Goal: Find contact information: Find contact information

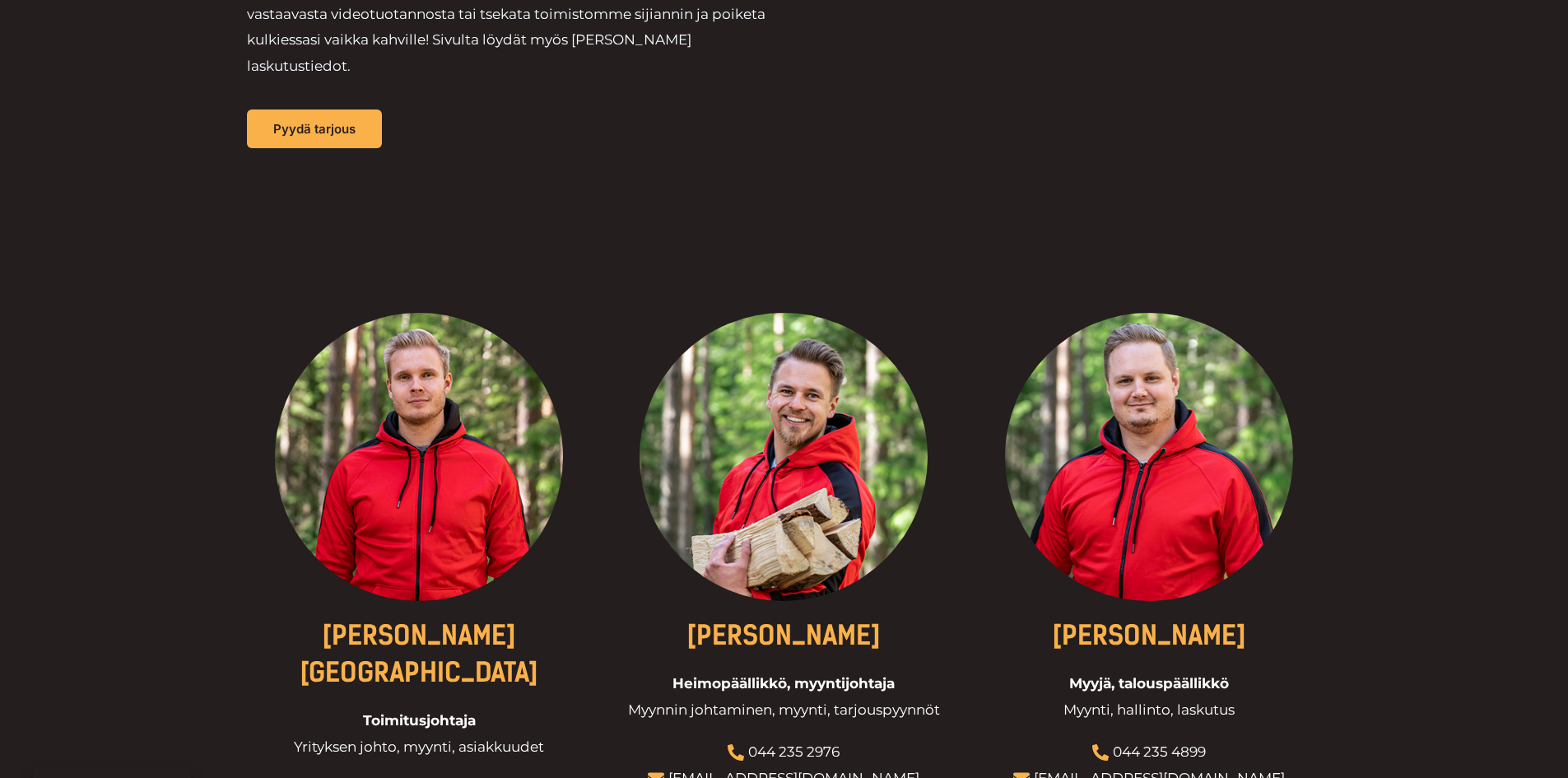
scroll to position [329, 0]
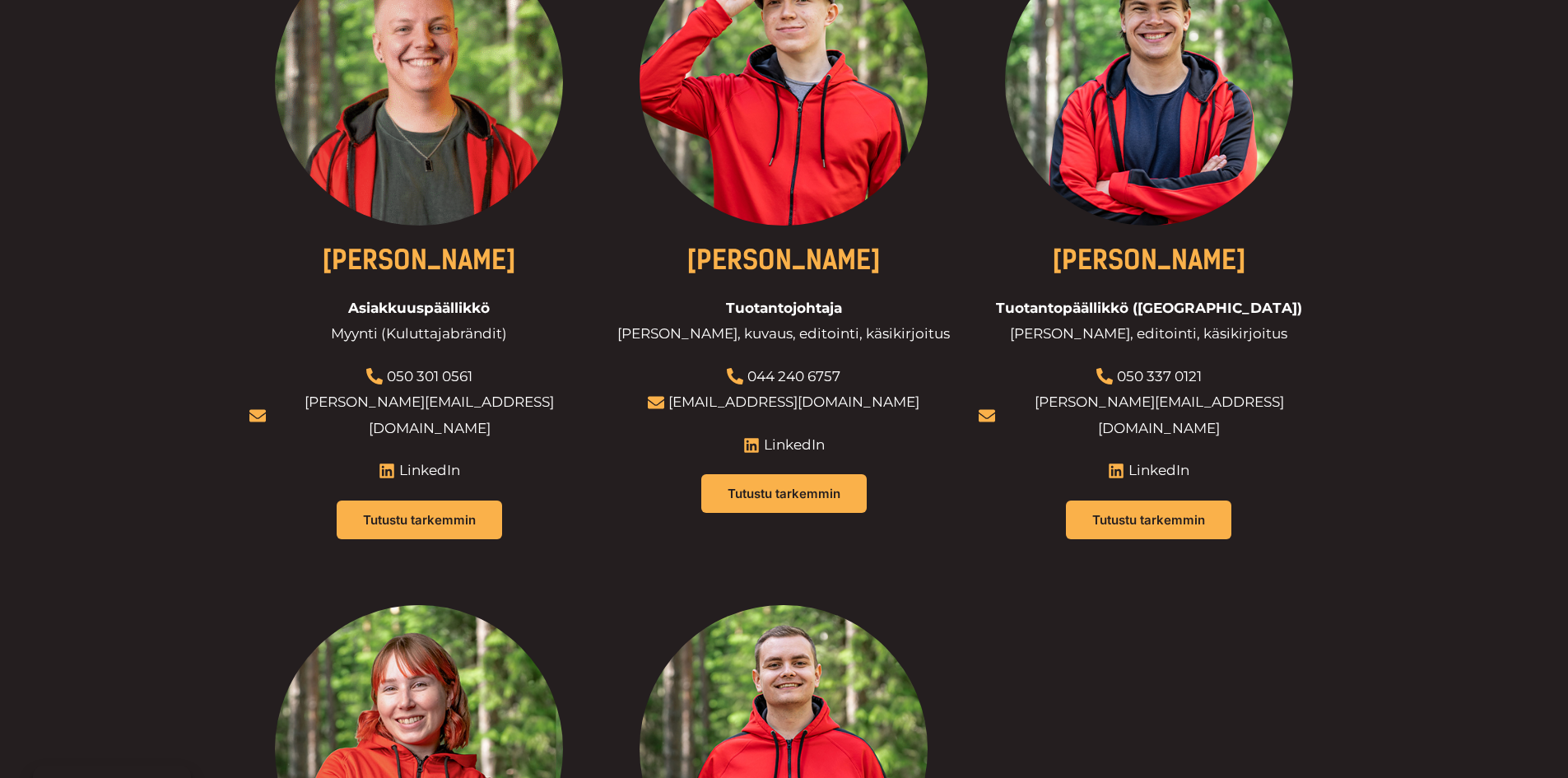
scroll to position [1317, 0]
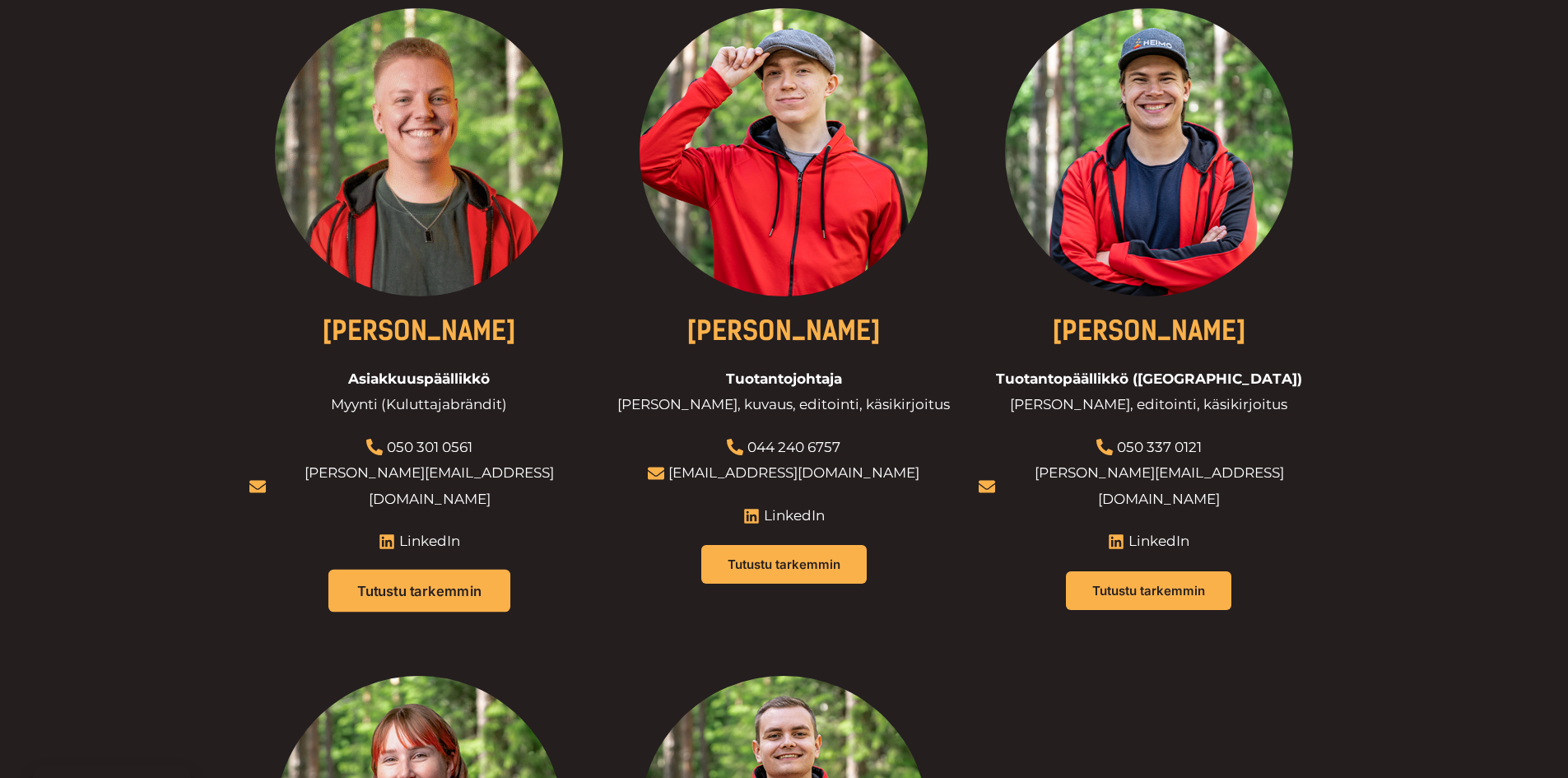
click at [458, 584] on span "Tutustu tarkemmin" at bounding box center [419, 591] width 124 height 14
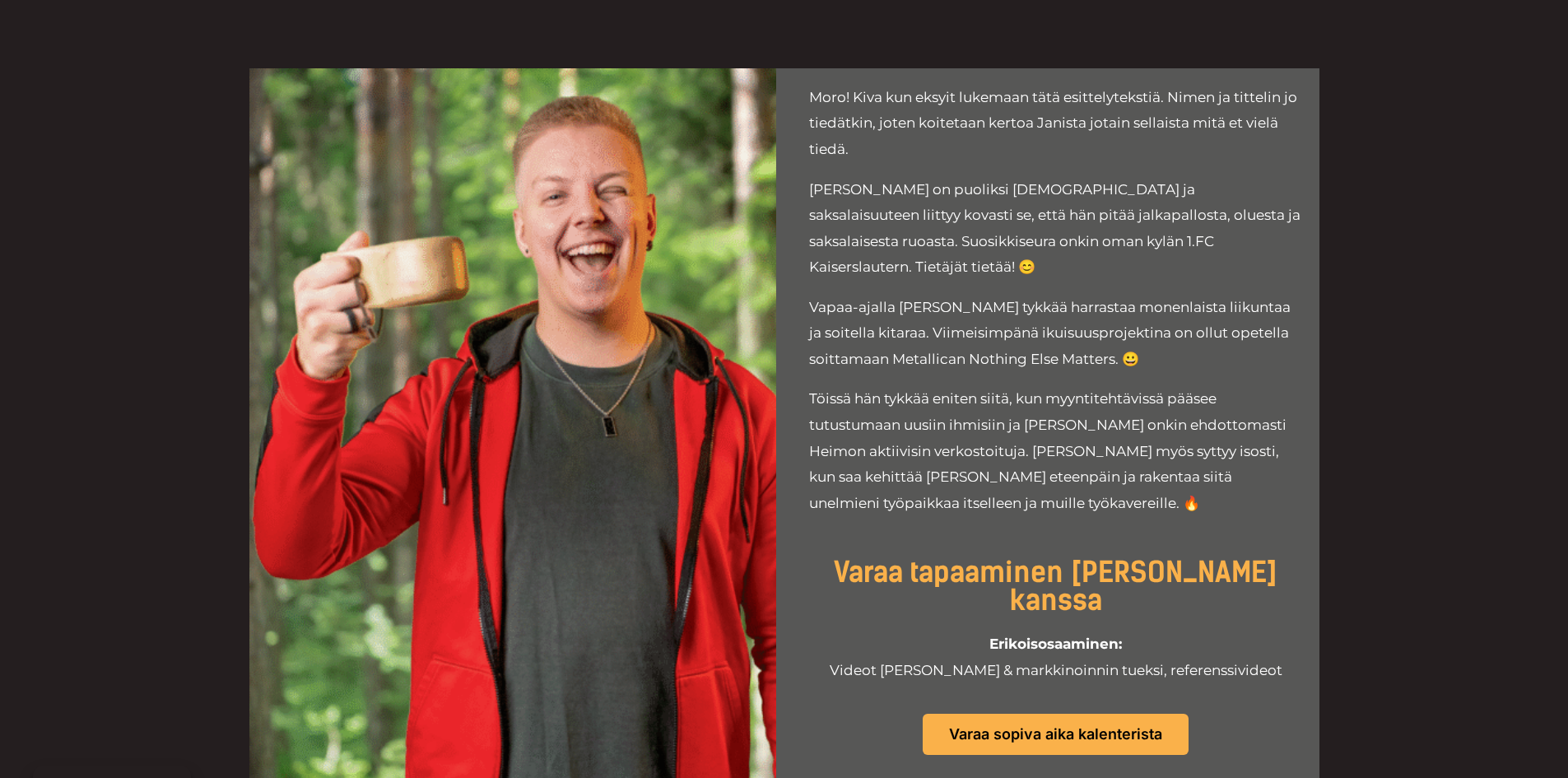
scroll to position [329, 0]
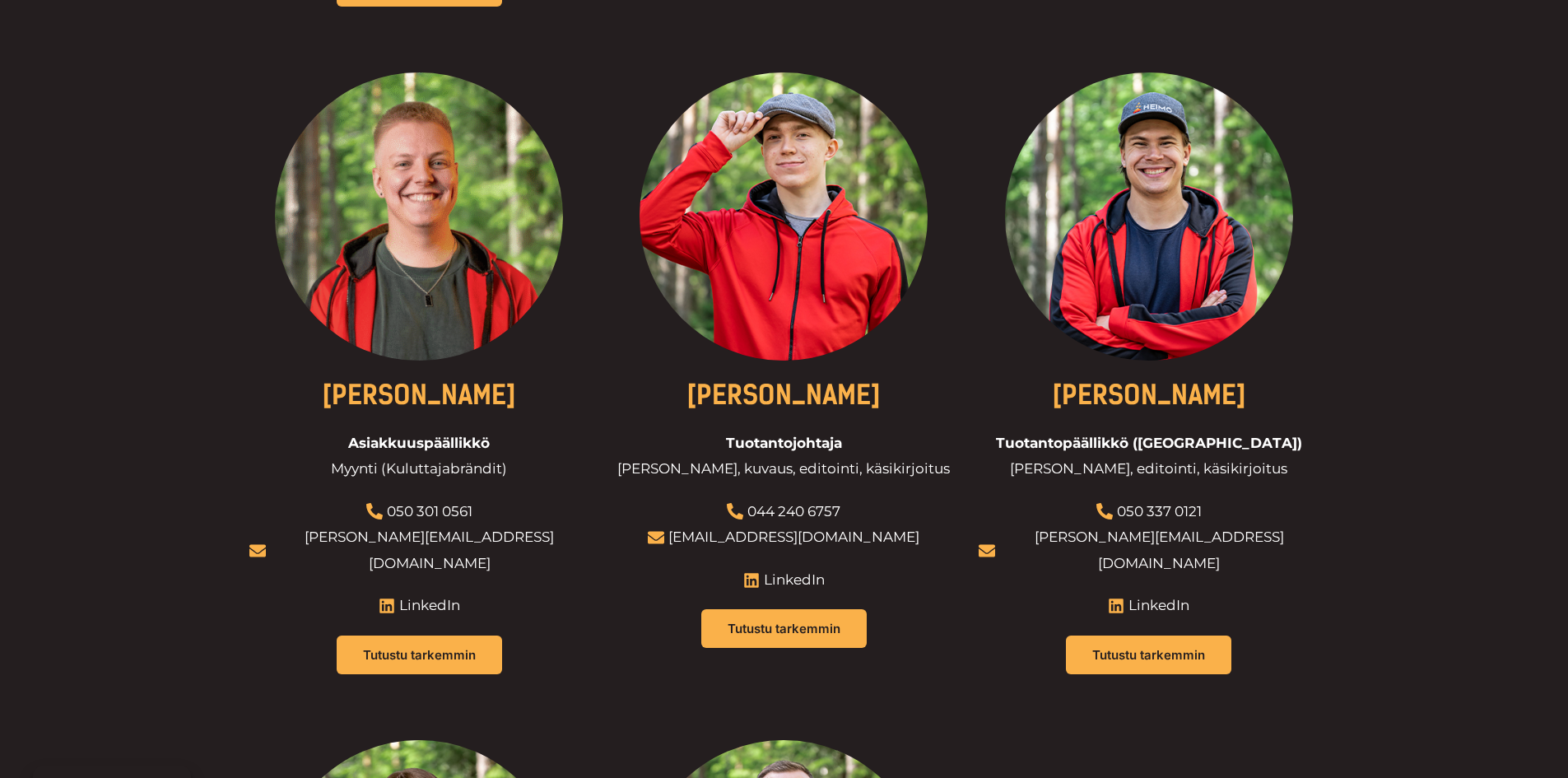
scroll to position [1070, 0]
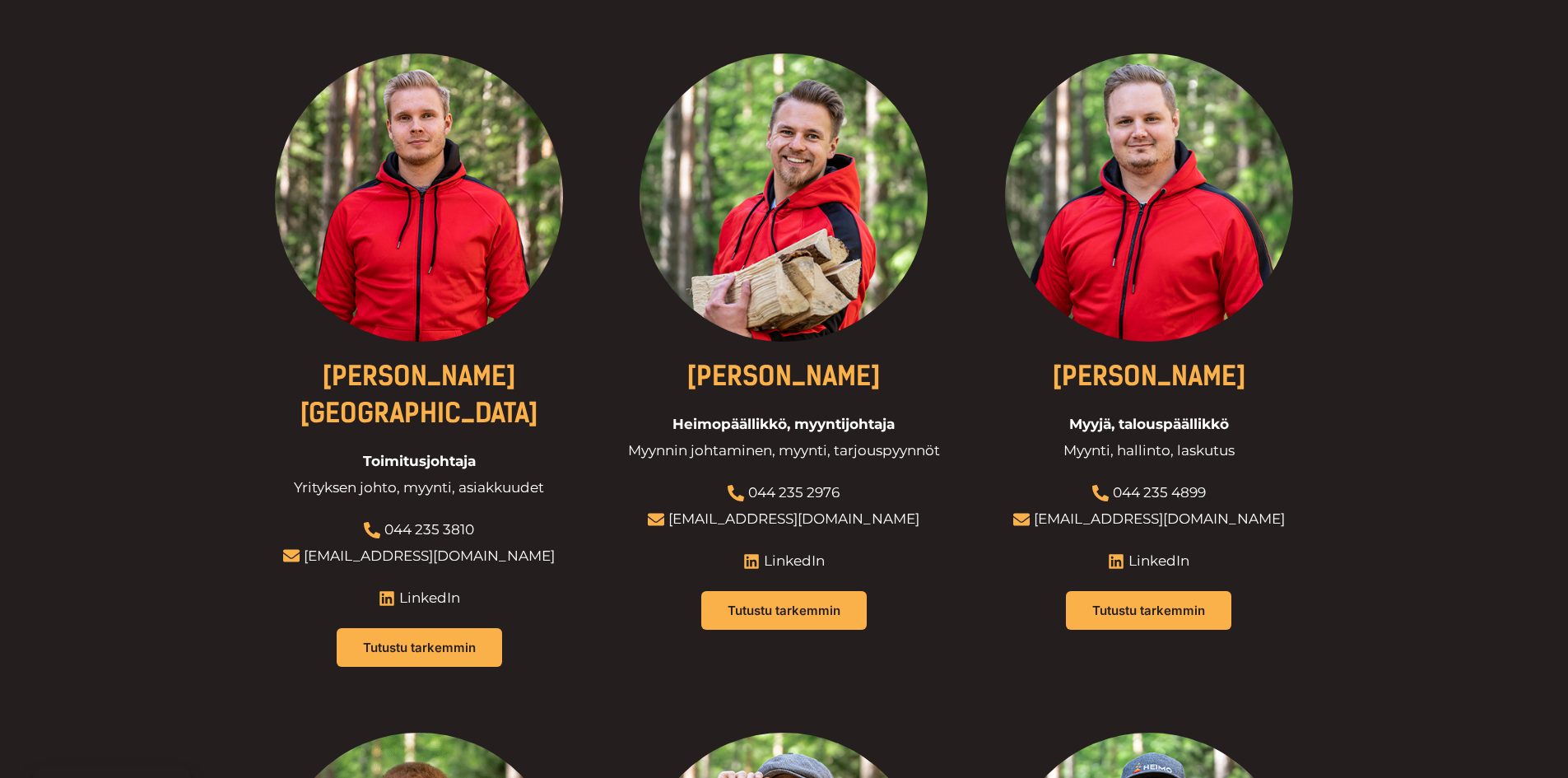
scroll to position [494, 0]
